Goal: Task Accomplishment & Management: Complete application form

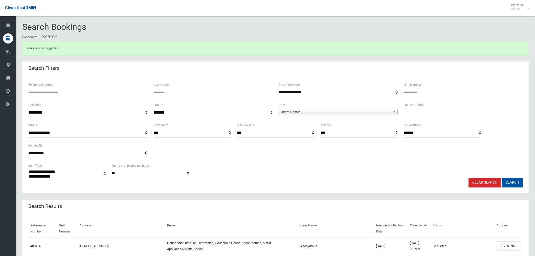
select select
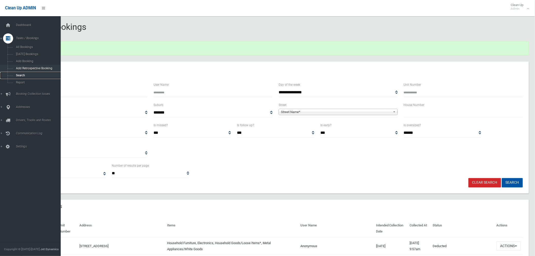
drag, startPoint x: 24, startPoint y: 75, endPoint x: 34, endPoint y: 69, distance: 11.9
click at [24, 75] on span "Search" at bounding box center [37, 76] width 46 height 4
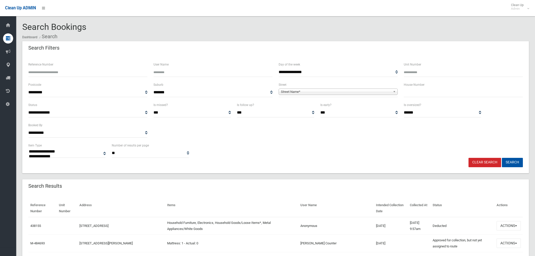
select select
click at [231, 89] on select "**********" at bounding box center [213, 92] width 119 height 9
drag, startPoint x: 432, startPoint y: 93, endPoint x: 428, endPoint y: 92, distance: 3.7
click at [430, 93] on input "text" at bounding box center [463, 92] width 119 height 9
click at [407, 93] on input "text" at bounding box center [463, 92] width 119 height 9
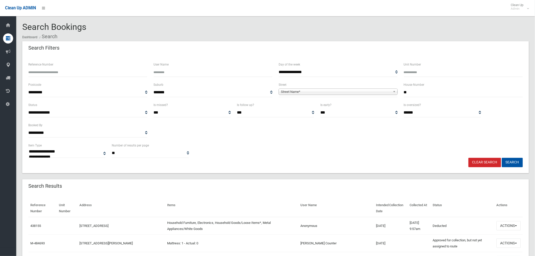
type input "**"
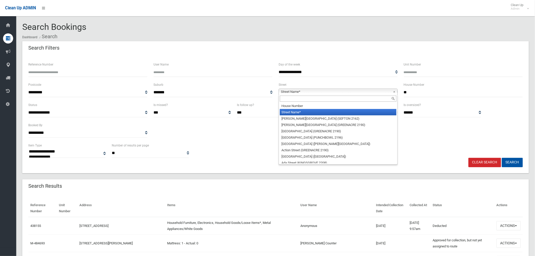
click at [373, 92] on span "Street Name*" at bounding box center [336, 92] width 110 height 6
click at [321, 99] on input "text" at bounding box center [338, 99] width 117 height 6
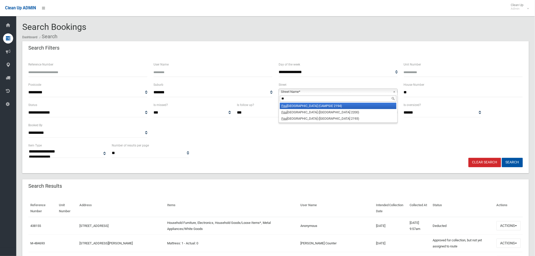
type input "*"
type input "*****"
drag, startPoint x: 305, startPoint y: 105, endPoint x: 312, endPoint y: 105, distance: 7.1
click at [305, 105] on li "Simma t Avenue (CONDELL PARK 2200)" at bounding box center [338, 106] width 117 height 6
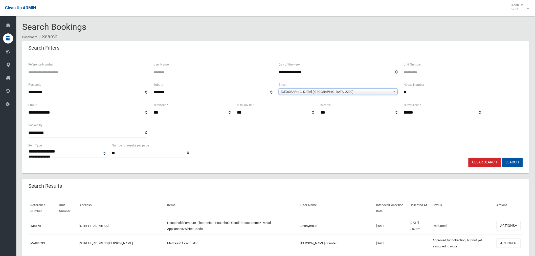
click at [412, 92] on input "**" at bounding box center [463, 92] width 119 height 9
type input "*"
type input "**"
click at [502, 158] on button "Search" at bounding box center [512, 162] width 21 height 9
click at [518, 161] on button "Search" at bounding box center [512, 162] width 21 height 9
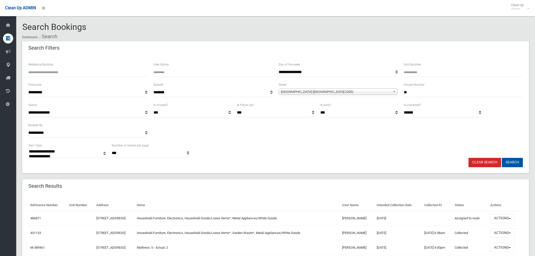
select select
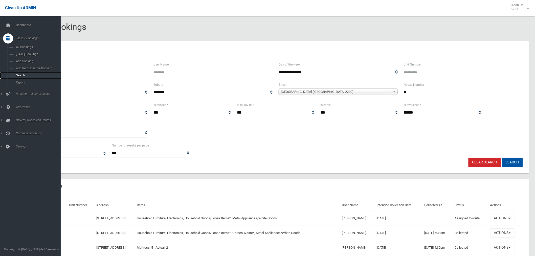
click at [24, 75] on span "Search" at bounding box center [37, 76] width 46 height 4
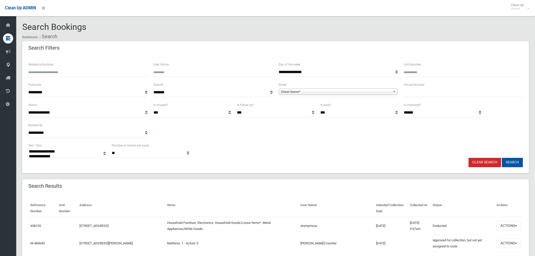
select select
click at [426, 93] on input "text" at bounding box center [463, 92] width 119 height 9
type input "**"
click at [327, 93] on span "Street Name*" at bounding box center [336, 92] width 110 height 6
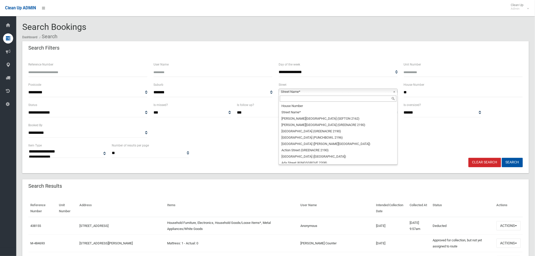
drag, startPoint x: 303, startPoint y: 100, endPoint x: 290, endPoint y: 104, distance: 13.3
click at [303, 99] on input "text" at bounding box center [338, 99] width 117 height 6
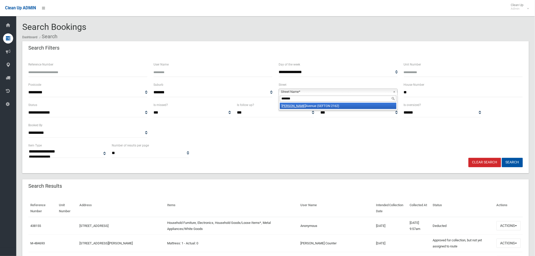
type input "*******"
click at [305, 107] on li "Morella Avenue (SEFTON 2162)" at bounding box center [338, 106] width 117 height 6
click at [515, 162] on button "Search" at bounding box center [512, 162] width 21 height 9
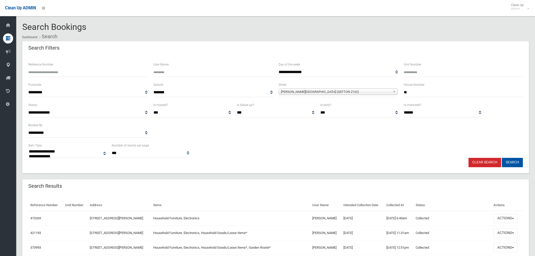
select select
click at [424, 91] on input "**" at bounding box center [463, 92] width 119 height 9
type input "*"
drag, startPoint x: 357, startPoint y: 89, endPoint x: 353, endPoint y: 93, distance: 6.4
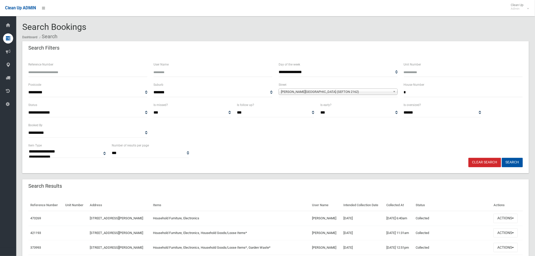
click at [356, 90] on span "Morella Avenue (SEFTON 2162)" at bounding box center [336, 92] width 110 height 6
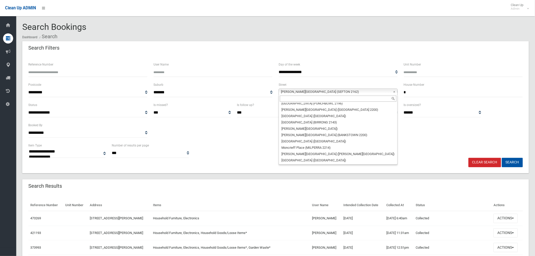
drag, startPoint x: 319, startPoint y: 101, endPoint x: 309, endPoint y: 113, distance: 14.5
click at [318, 101] on input "text" at bounding box center [338, 99] width 117 height 6
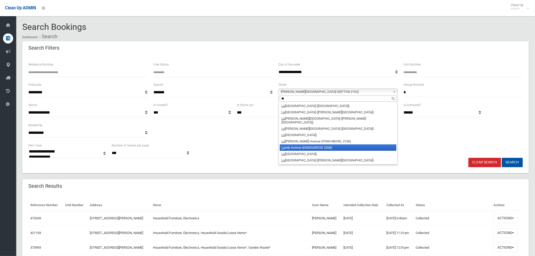
type input "**"
drag, startPoint x: 301, startPoint y: 145, endPoint x: 315, endPoint y: 145, distance: 14.4
click at [301, 146] on li "Lu ndy Avenue (KINGSGROVE 2208)" at bounding box center [338, 147] width 117 height 6
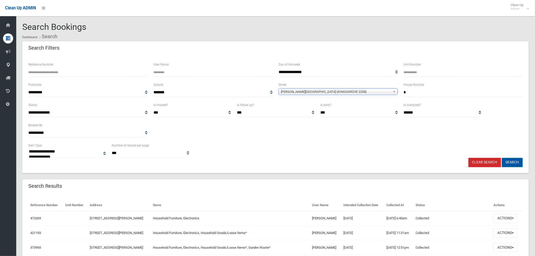
click at [514, 165] on button "Search" at bounding box center [512, 162] width 21 height 9
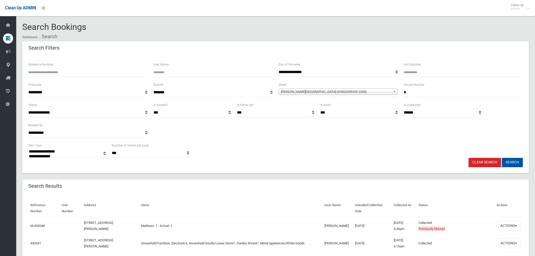
select select
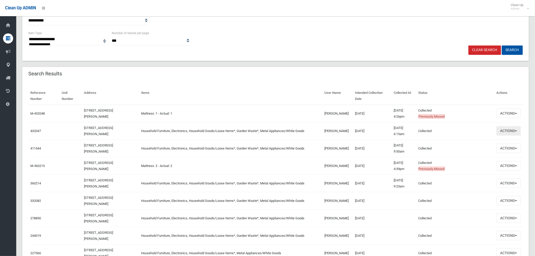
click at [505, 133] on button "Actions" at bounding box center [509, 130] width 24 height 9
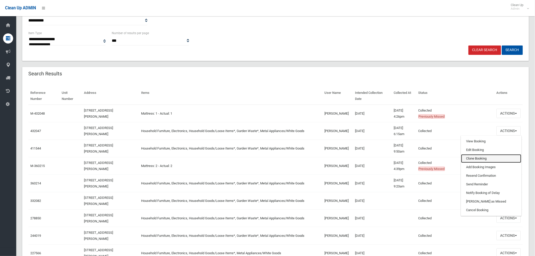
click at [483, 157] on link "Clone Booking" at bounding box center [491, 158] width 60 height 9
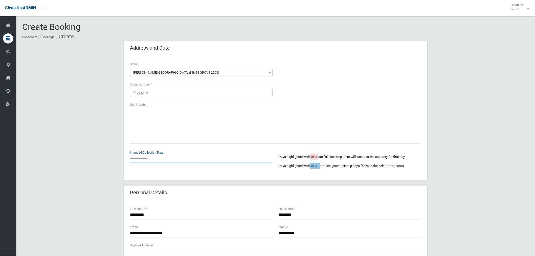
click at [148, 156] on input "text" at bounding box center [201, 158] width 143 height 9
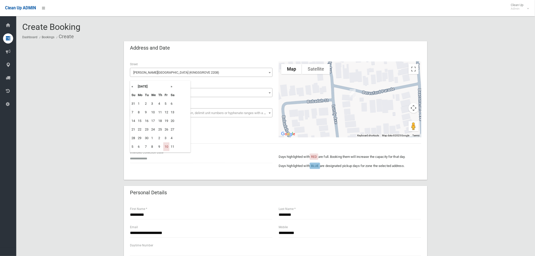
click at [171, 86] on th "»" at bounding box center [172, 86] width 6 height 9
click at [167, 139] on td "31" at bounding box center [166, 138] width 6 height 9
type input "**********"
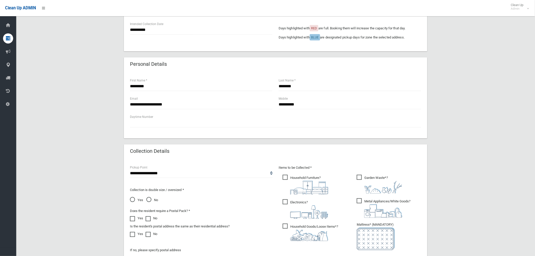
scroll to position [196, 0]
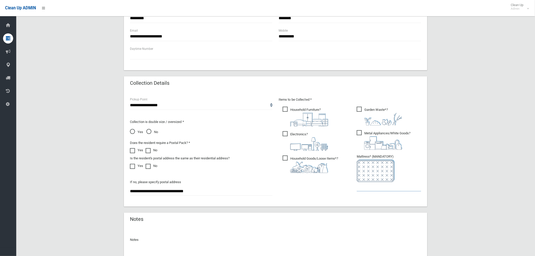
click at [374, 185] on input "text" at bounding box center [389, 186] width 64 height 9
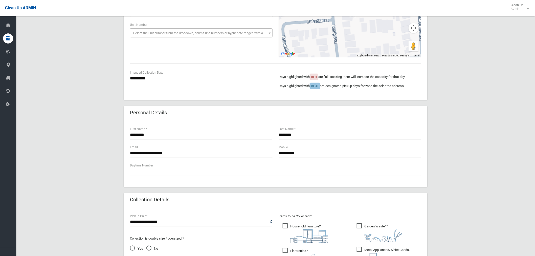
scroll to position [56, 0]
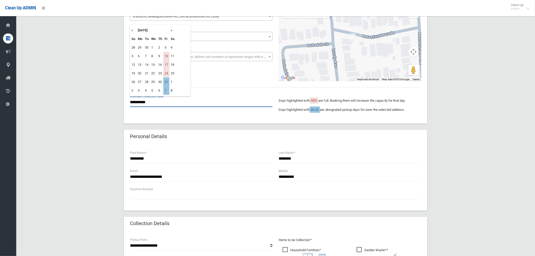
click at [139, 102] on input "**********" at bounding box center [201, 102] width 143 height 9
click at [167, 82] on td "31" at bounding box center [166, 82] width 6 height 9
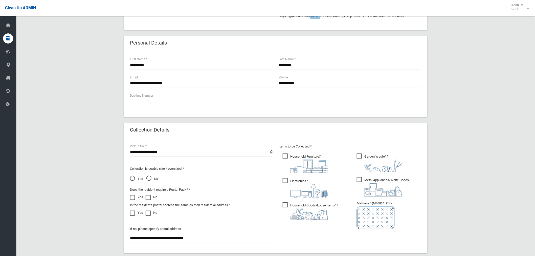
scroll to position [168, 0]
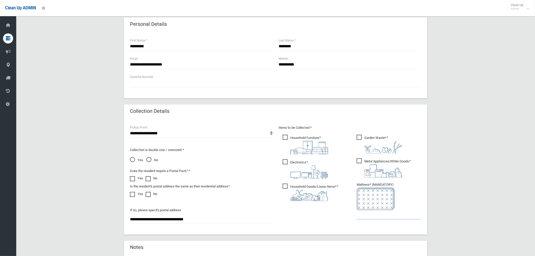
click at [371, 212] on input "text" at bounding box center [389, 214] width 64 height 9
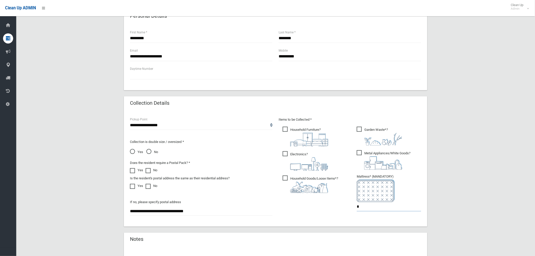
scroll to position [244, 0]
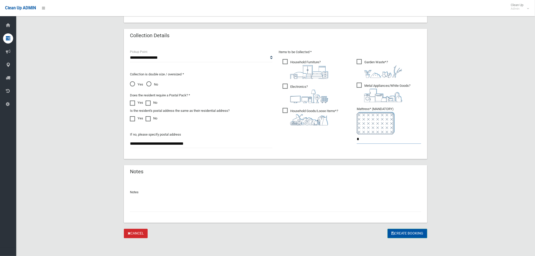
type input "*"
click at [403, 234] on button "Create Booking" at bounding box center [408, 233] width 40 height 9
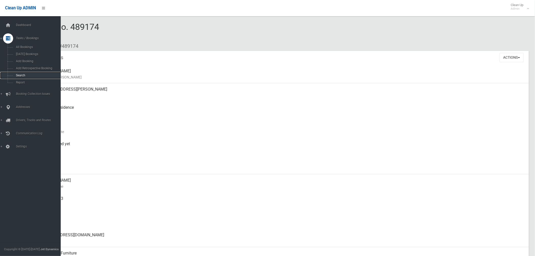
click at [22, 77] on span "Search" at bounding box center [37, 76] width 46 height 4
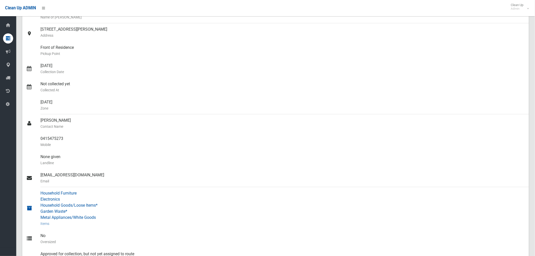
scroll to position [84, 0]
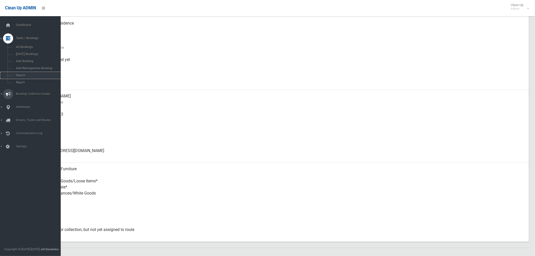
drag, startPoint x: 24, startPoint y: 75, endPoint x: 57, endPoint y: 99, distance: 40.8
click at [25, 75] on span "Search" at bounding box center [37, 76] width 46 height 4
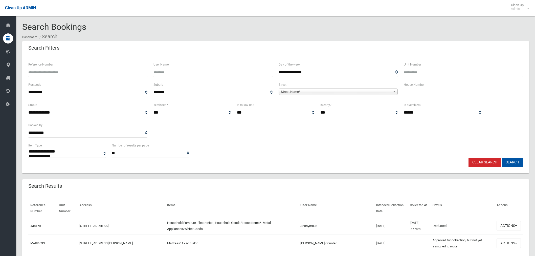
select select
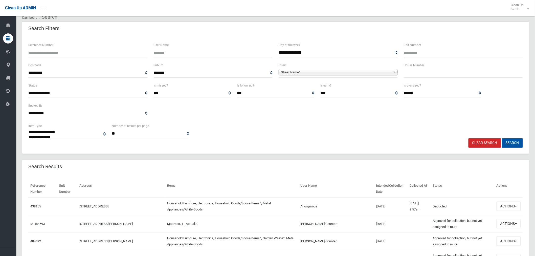
scroll to position [56, 0]
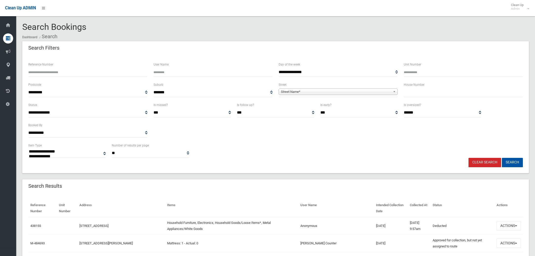
select select
